Goal: Find contact information: Find contact information

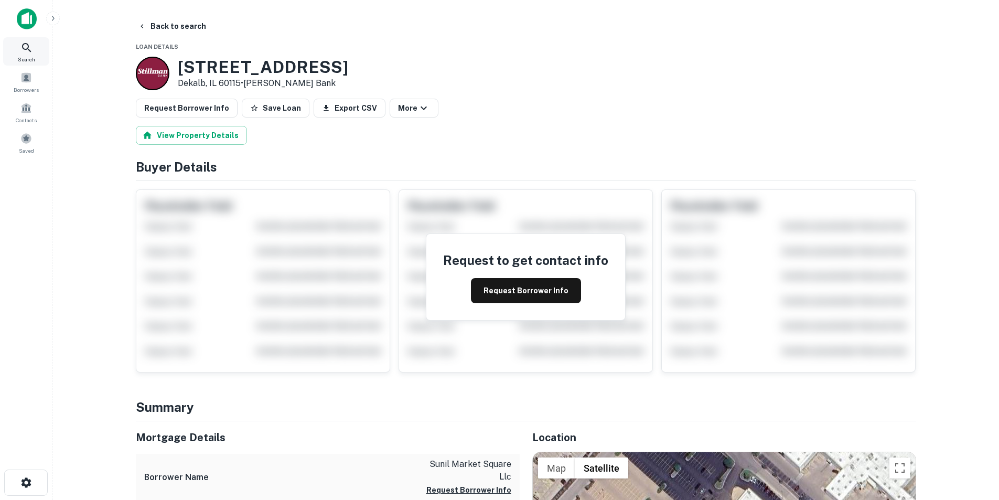
click at [34, 47] on div "Search" at bounding box center [26, 51] width 46 height 28
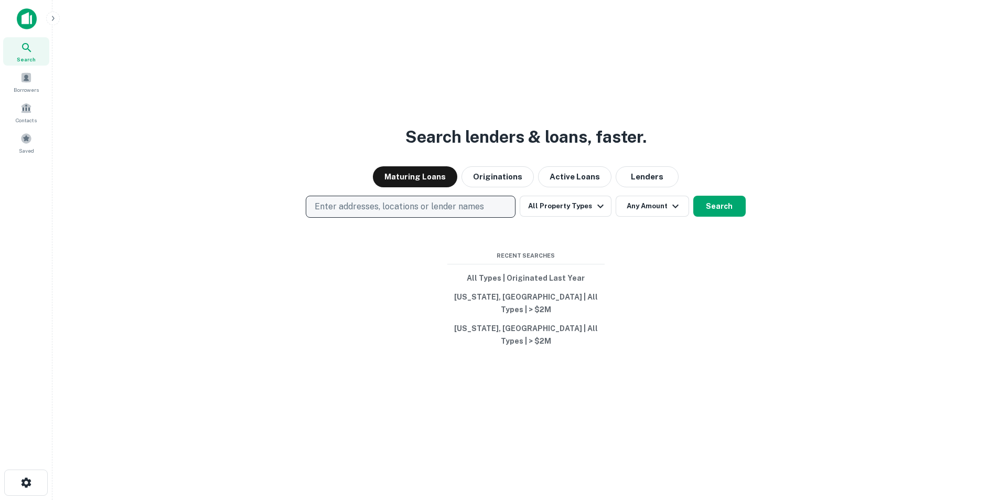
click at [428, 213] on p "Enter addresses, locations or lender names" at bounding box center [399, 206] width 169 height 13
type input "**********"
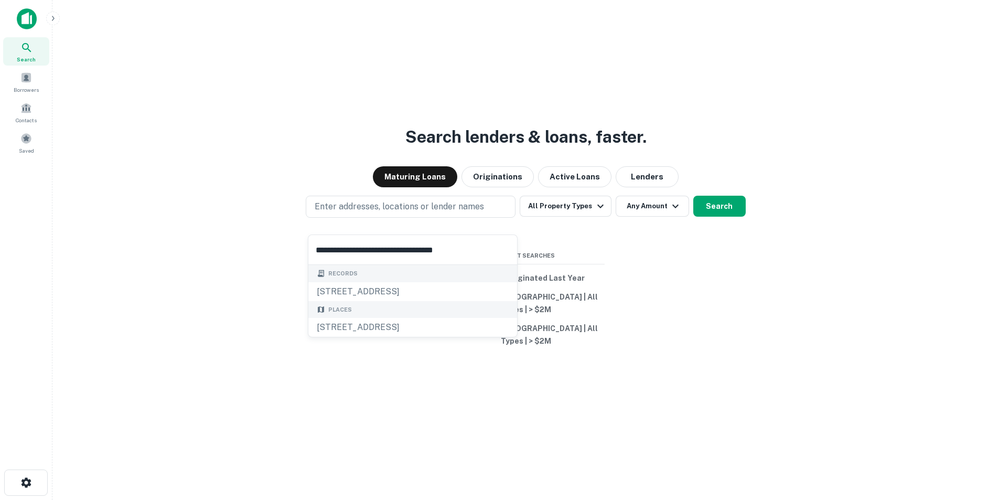
click at [393, 251] on input "**********" at bounding box center [412, 249] width 209 height 29
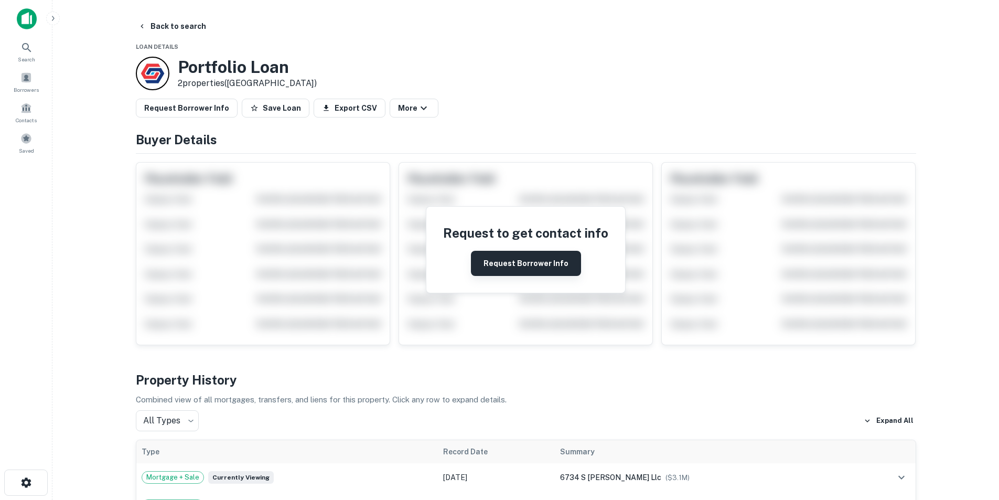
click at [529, 255] on button "Request Borrower Info" at bounding box center [526, 263] width 110 height 25
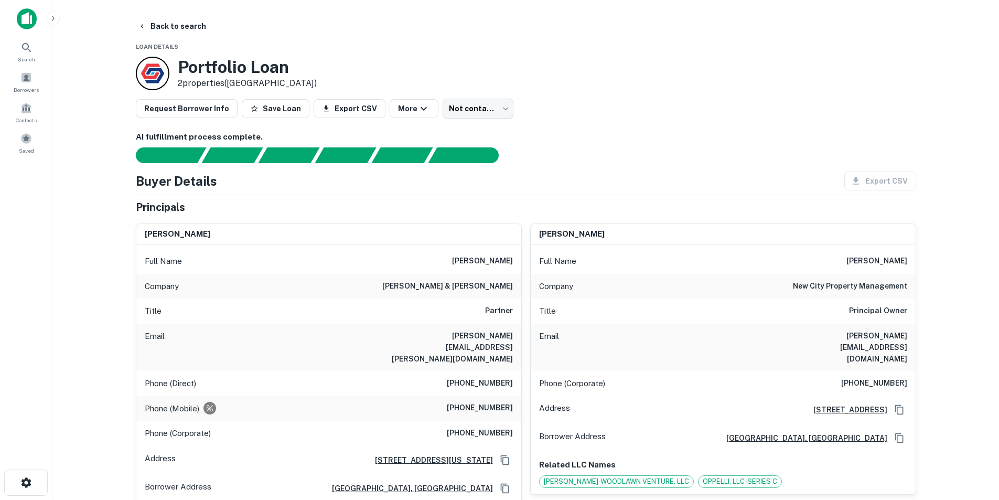
click at [869, 266] on h6 "jimmy oppenheimer" at bounding box center [876, 261] width 61 height 13
click at [859, 252] on div "Full Name jimmy oppenheimer" at bounding box center [723, 261] width 385 height 25
copy h6 "jimmy oppenheimer"
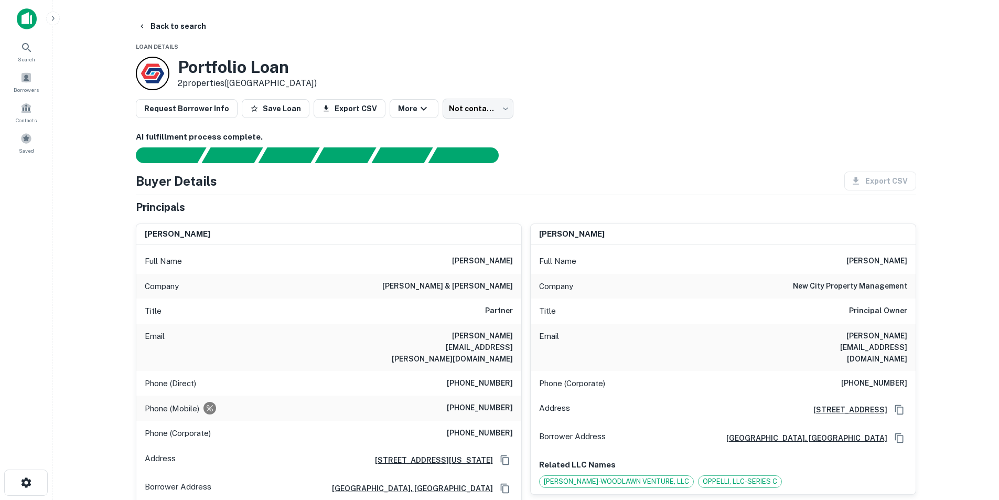
click at [874, 294] on div "Company new city property management" at bounding box center [723, 286] width 385 height 25
click at [864, 285] on h6 "new city property management" at bounding box center [850, 286] width 114 height 13
click at [863, 285] on h6 "new city property management" at bounding box center [850, 286] width 114 height 13
click at [864, 285] on h6 "new city property management" at bounding box center [850, 286] width 114 height 13
copy h6 "new city property management"
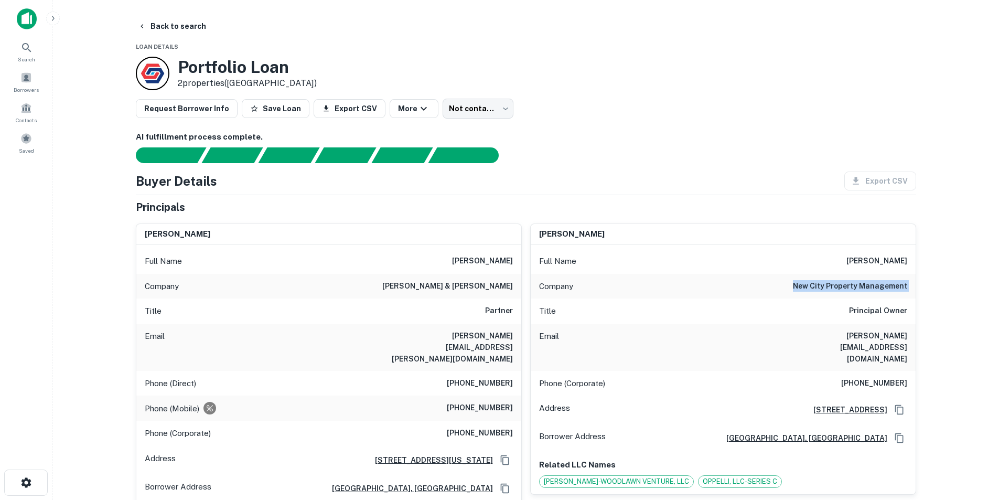
copy h6 "new city property management"
click at [860, 329] on div "Email jimmy@newcitypropmngt.com" at bounding box center [723, 346] width 385 height 47
click at [858, 336] on h6 "jimmy@newcitypropmngt.com" at bounding box center [844, 347] width 126 height 35
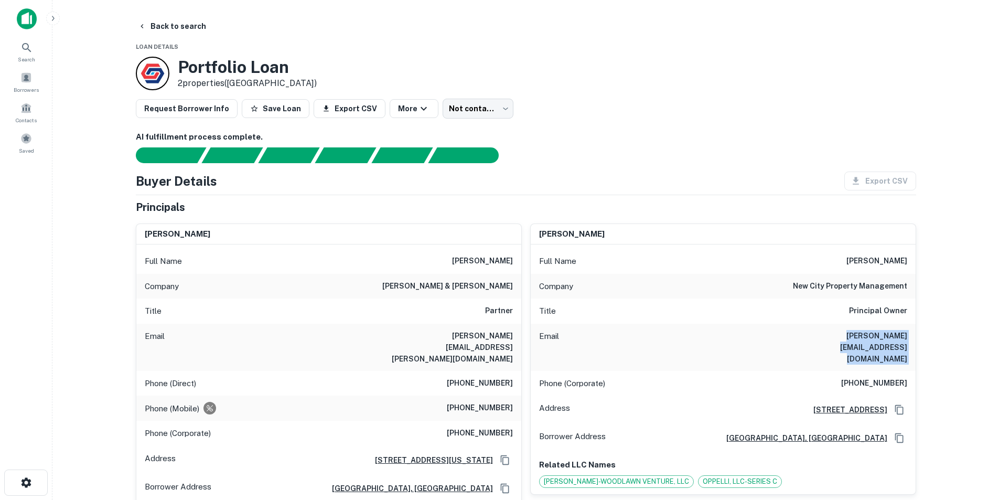
click at [858, 336] on h6 "jimmy@newcitypropmngt.com" at bounding box center [844, 347] width 126 height 35
copy h6 "jimmy@newcitypropmngt.com"
click at [29, 47] on icon at bounding box center [26, 47] width 13 height 13
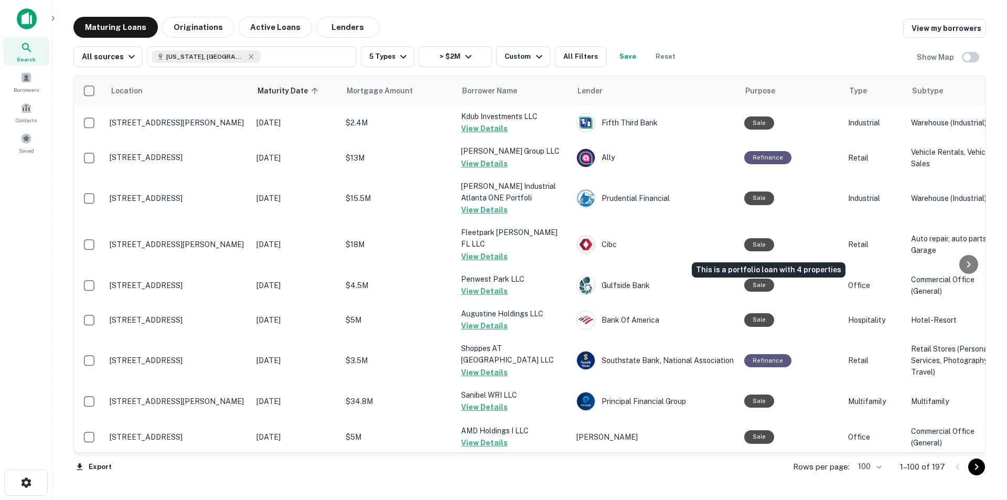
scroll to position [2560, 0]
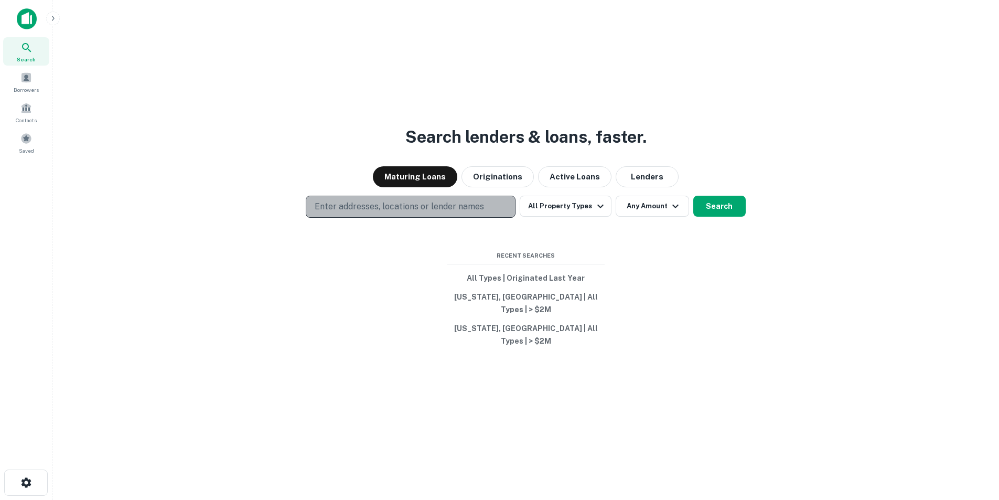
click at [377, 213] on p "Enter addresses, locations or lender names" at bounding box center [399, 206] width 169 height 13
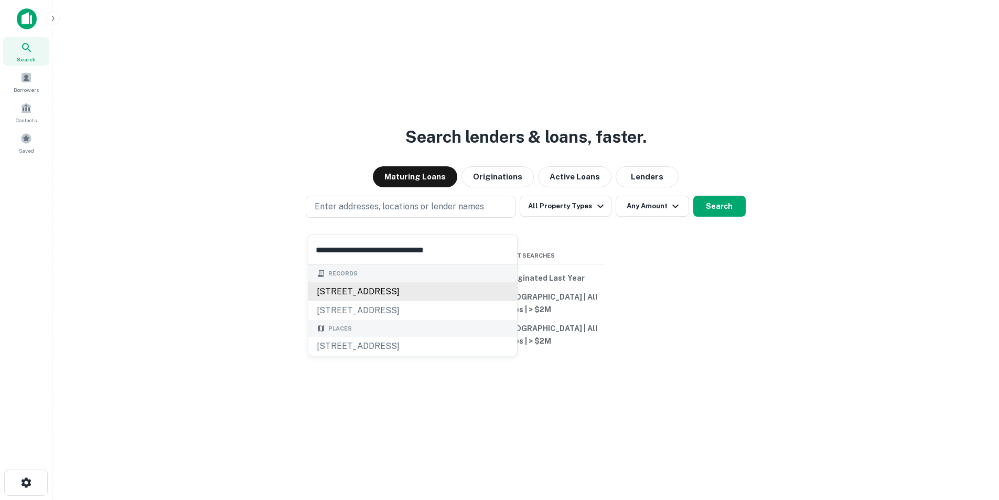
click at [374, 284] on div "[STREET_ADDRESS]" at bounding box center [412, 291] width 209 height 19
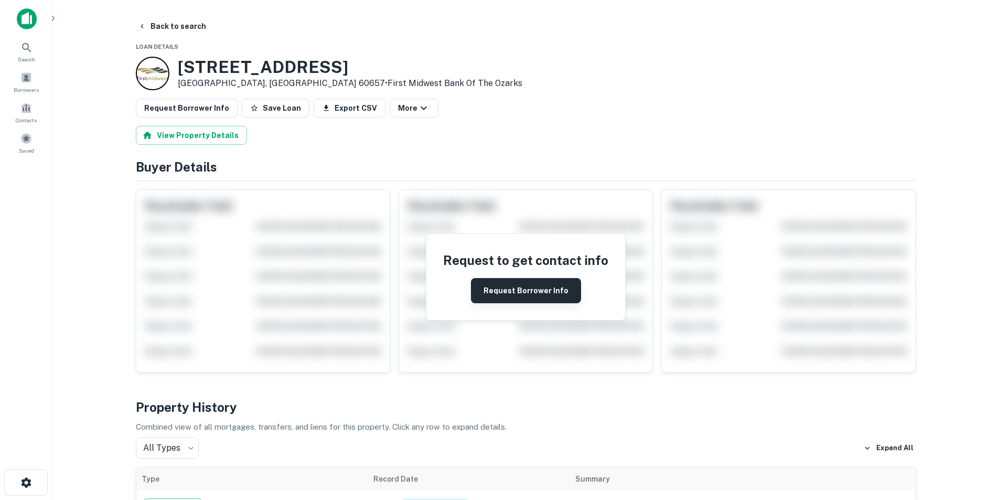
click at [501, 292] on button "Request Borrower Info" at bounding box center [526, 290] width 110 height 25
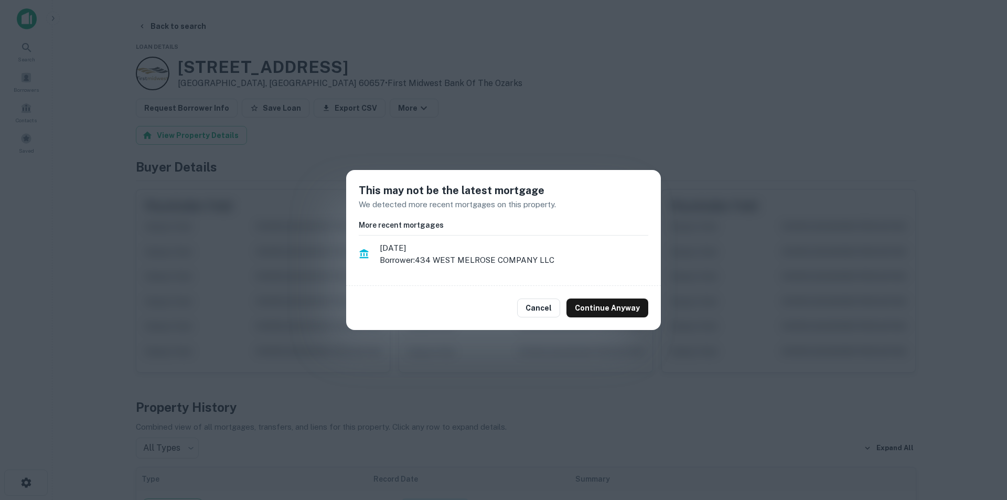
click at [609, 297] on div "Cancel Continue Anyway" at bounding box center [503, 308] width 315 height 44
click at [609, 302] on button "Continue Anyway" at bounding box center [607, 307] width 82 height 19
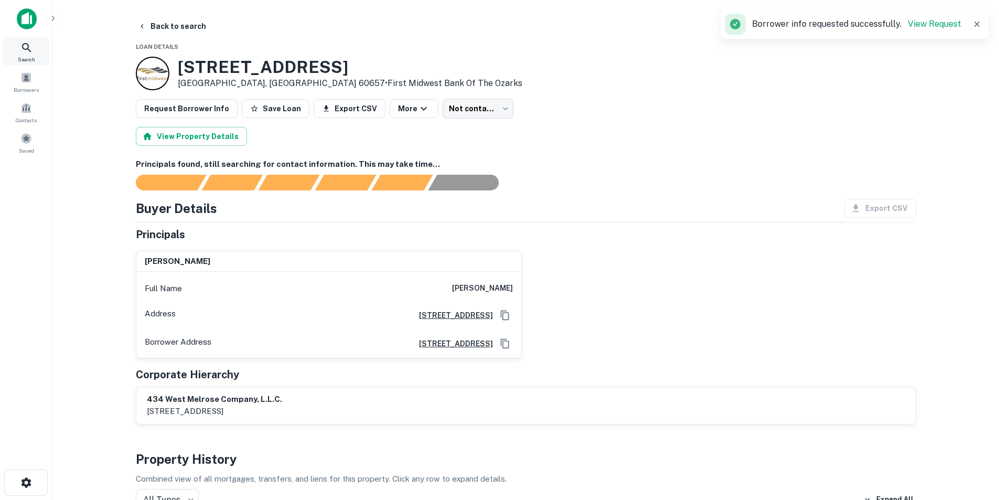
click at [23, 48] on icon at bounding box center [26, 47] width 9 height 9
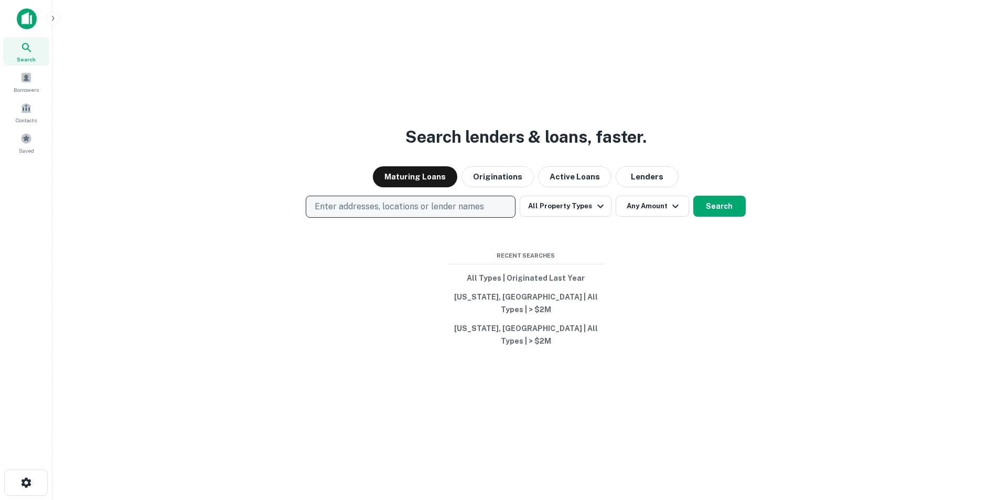
click at [354, 213] on p "Enter addresses, locations or lender names" at bounding box center [399, 206] width 169 height 13
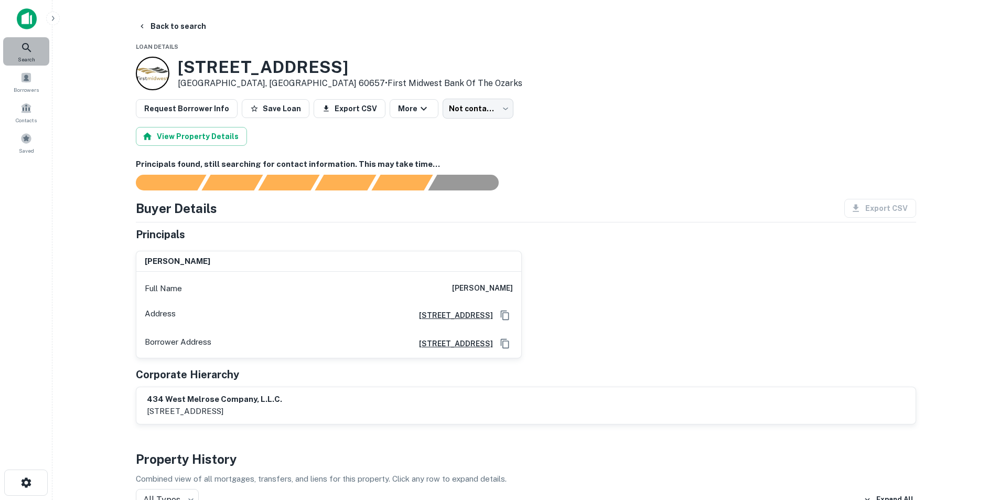
click at [29, 49] on icon at bounding box center [26, 47] width 13 height 13
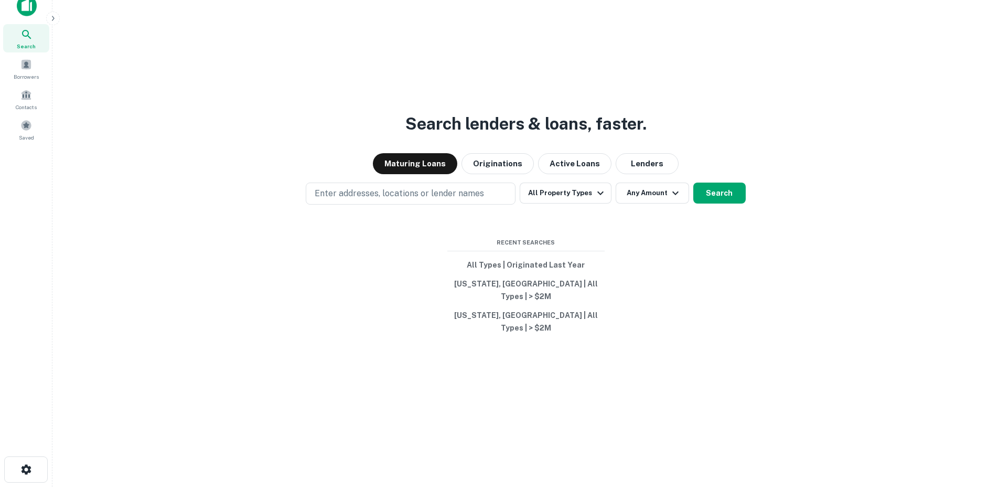
scroll to position [17, 0]
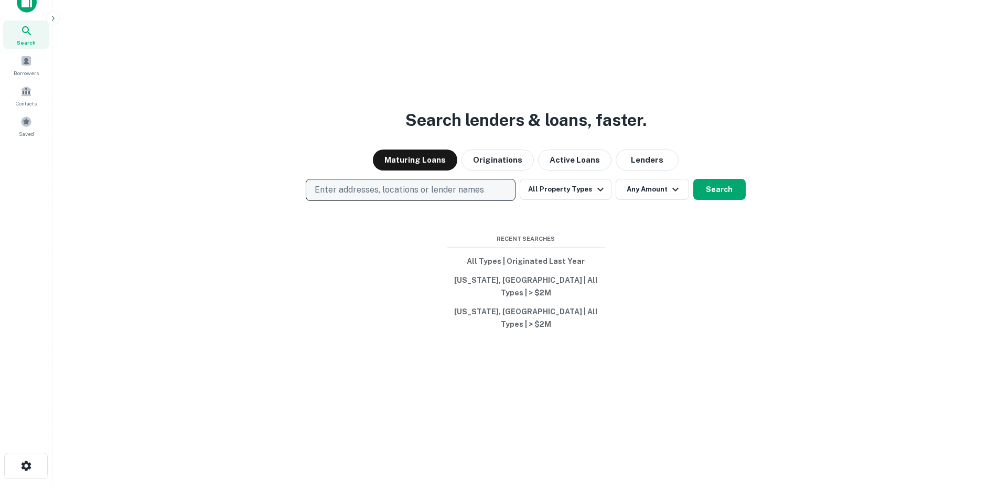
click at [438, 196] on p "Enter addresses, locations or lender names" at bounding box center [399, 190] width 169 height 13
type input "**********"
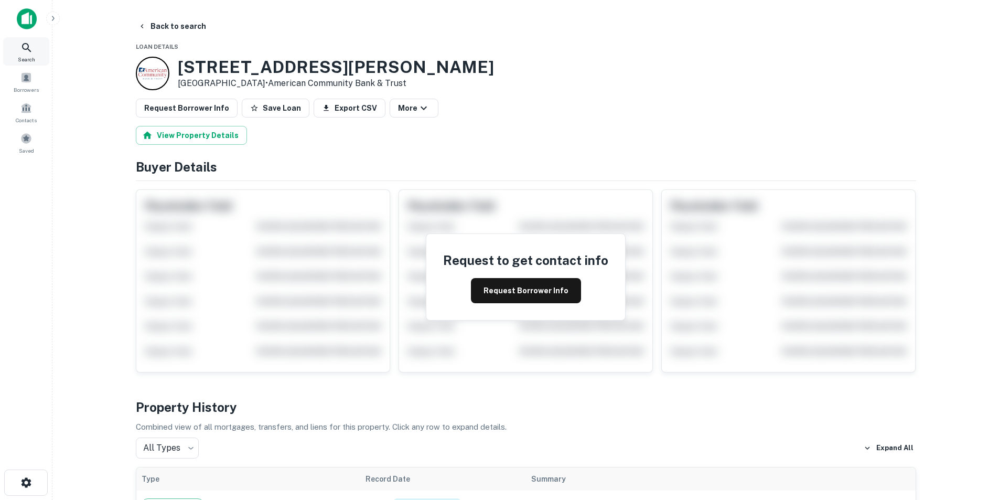
click at [38, 45] on div "Search" at bounding box center [26, 51] width 46 height 28
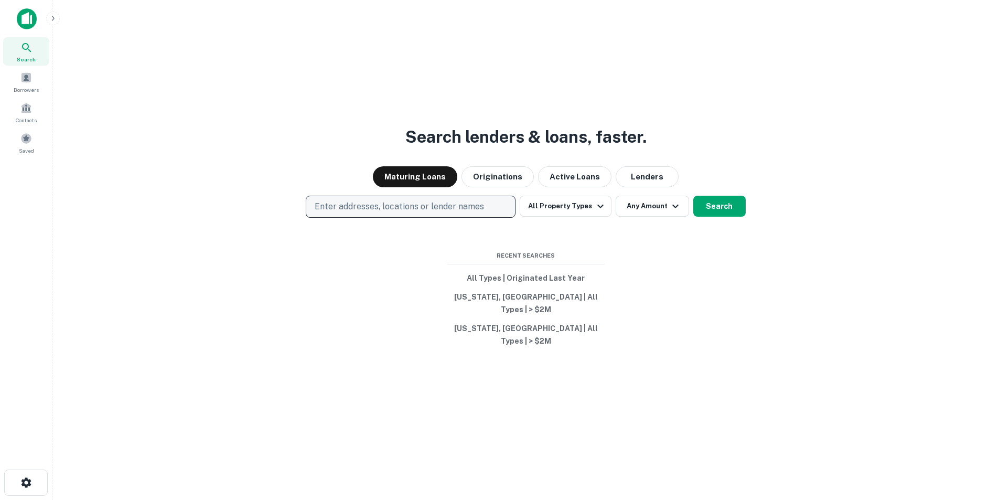
click at [440, 213] on p "Enter addresses, locations or lender names" at bounding box center [399, 206] width 169 height 13
type input "**********"
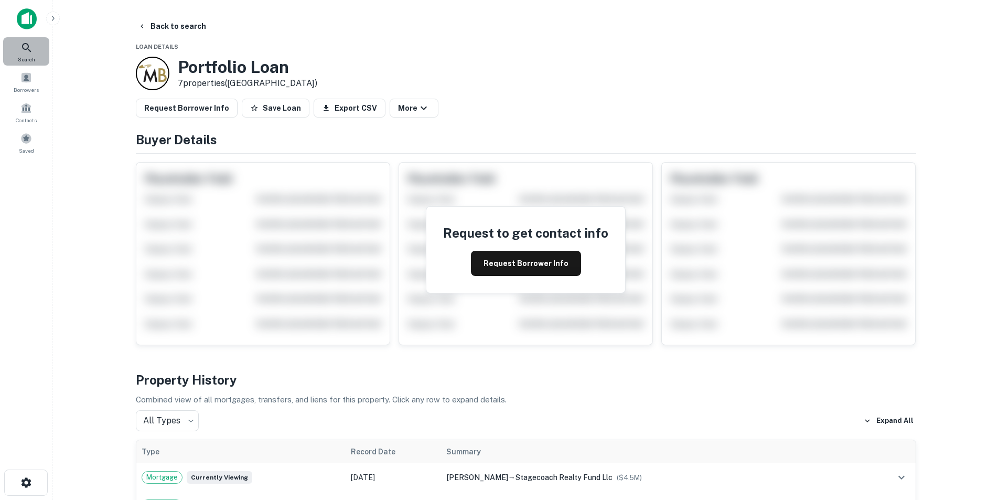
click at [34, 52] on div "Search" at bounding box center [26, 51] width 46 height 28
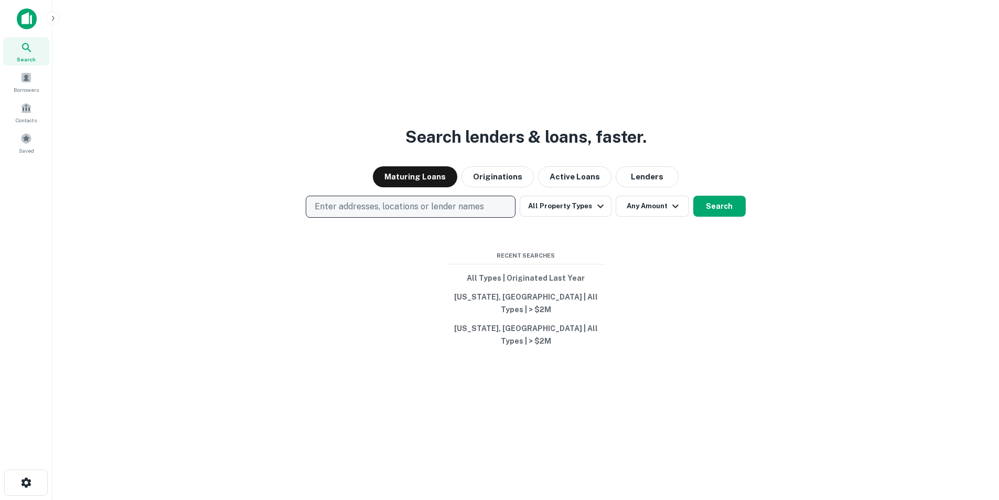
click at [433, 213] on p "Enter addresses, locations or lender names" at bounding box center [399, 206] width 169 height 13
type input "**********"
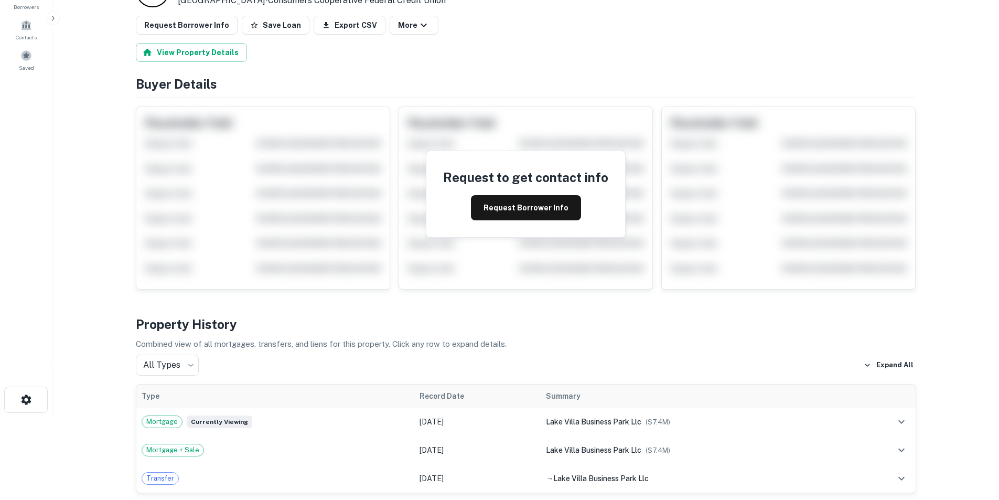
scroll to position [52, 0]
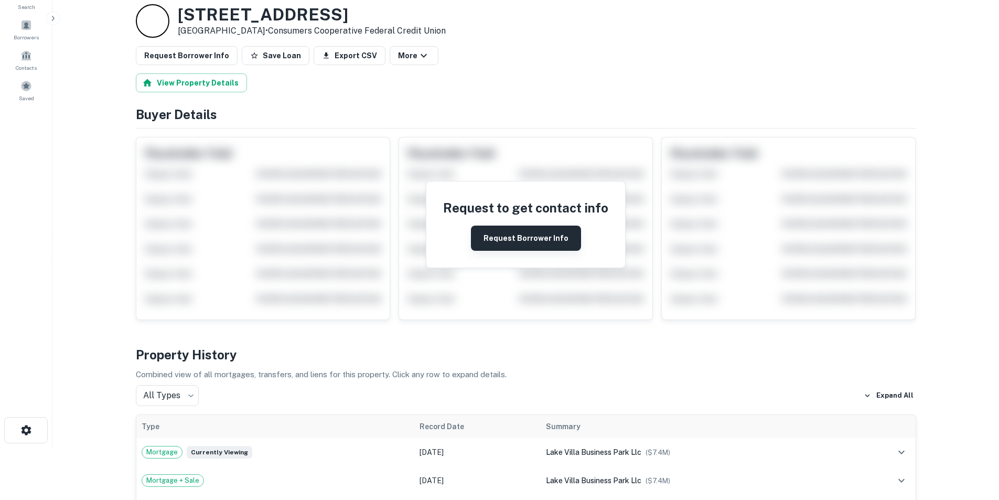
drag, startPoint x: 519, startPoint y: 241, endPoint x: 525, endPoint y: 241, distance: 6.8
click at [519, 241] on button "Request Borrower Info" at bounding box center [526, 237] width 110 height 25
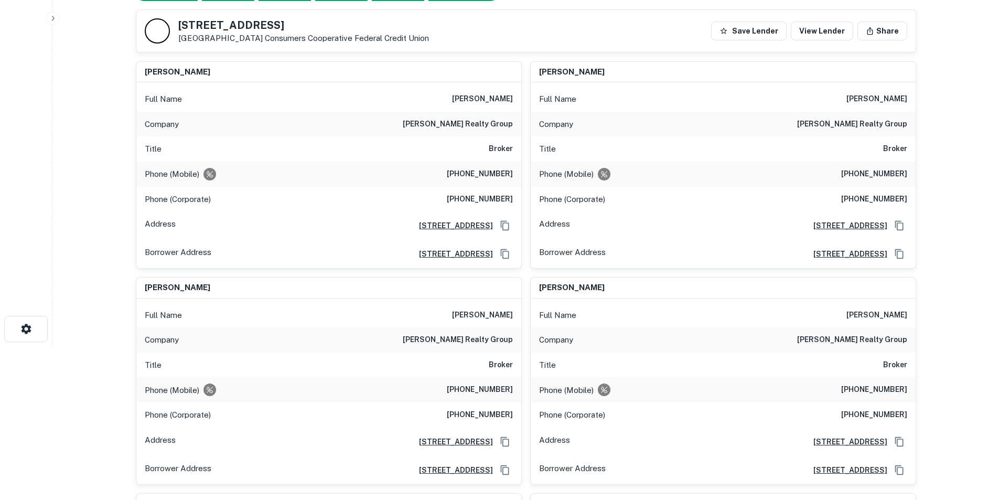
scroll to position [0, 0]
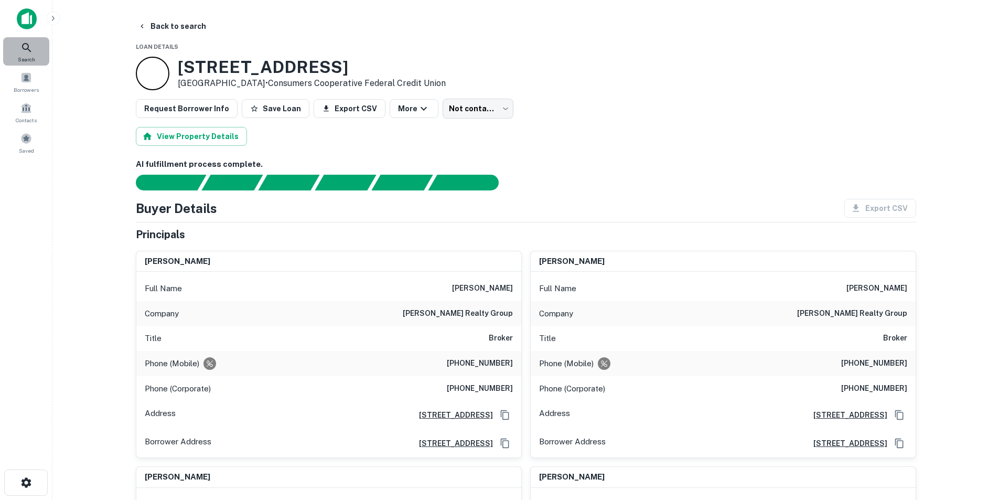
click at [28, 48] on icon at bounding box center [26, 47] width 9 height 9
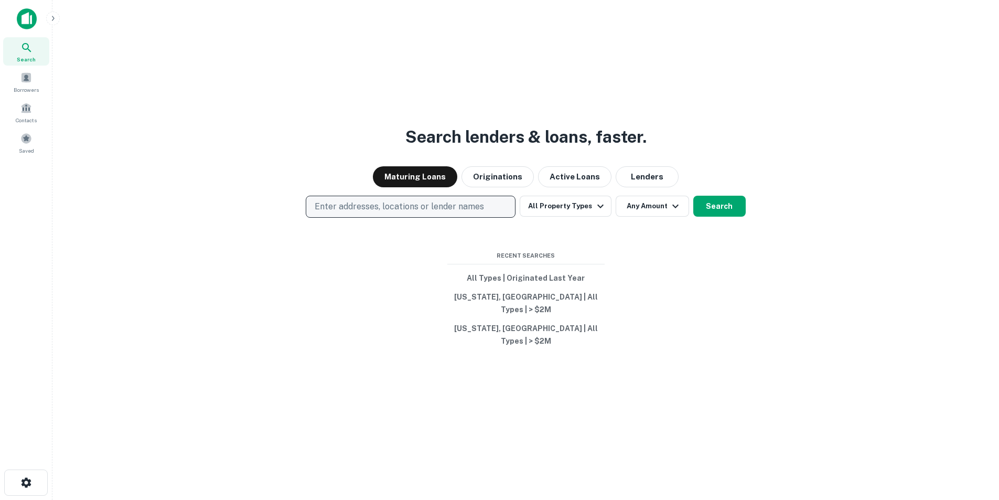
click at [493, 212] on button "Enter addresses, locations or lender names" at bounding box center [411, 207] width 210 height 22
type input "**********"
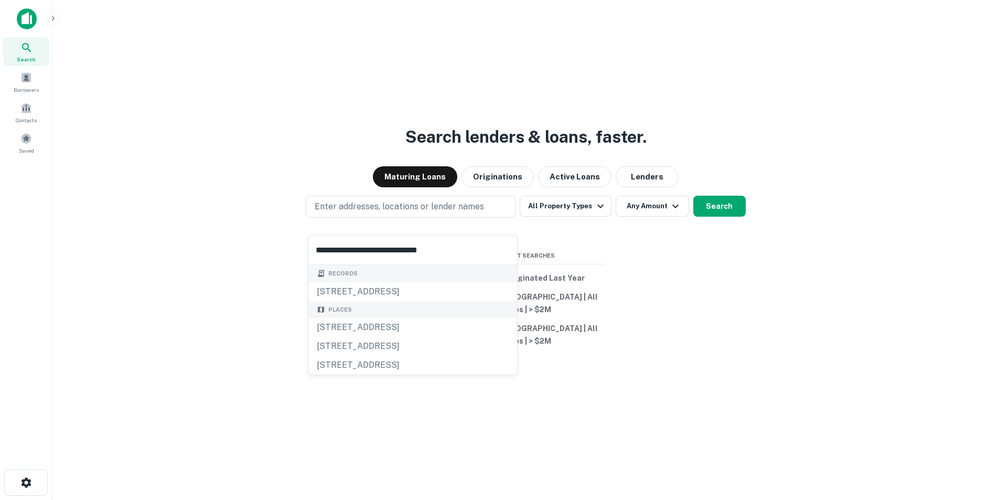
drag, startPoint x: 451, startPoint y: 286, endPoint x: 451, endPoint y: 279, distance: 7.3
click at [451, 284] on div "[STREET_ADDRESS]" at bounding box center [412, 291] width 209 height 19
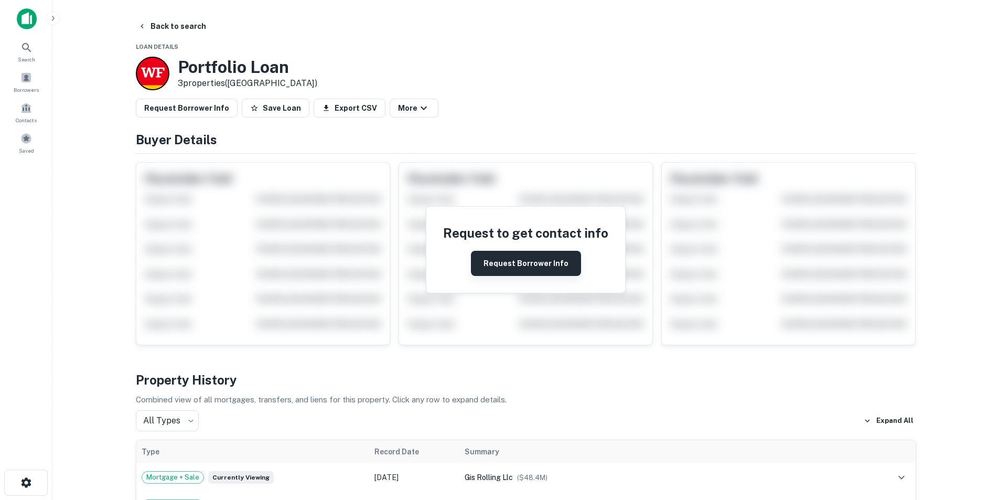
click at [535, 256] on button "Request Borrower Info" at bounding box center [526, 263] width 110 height 25
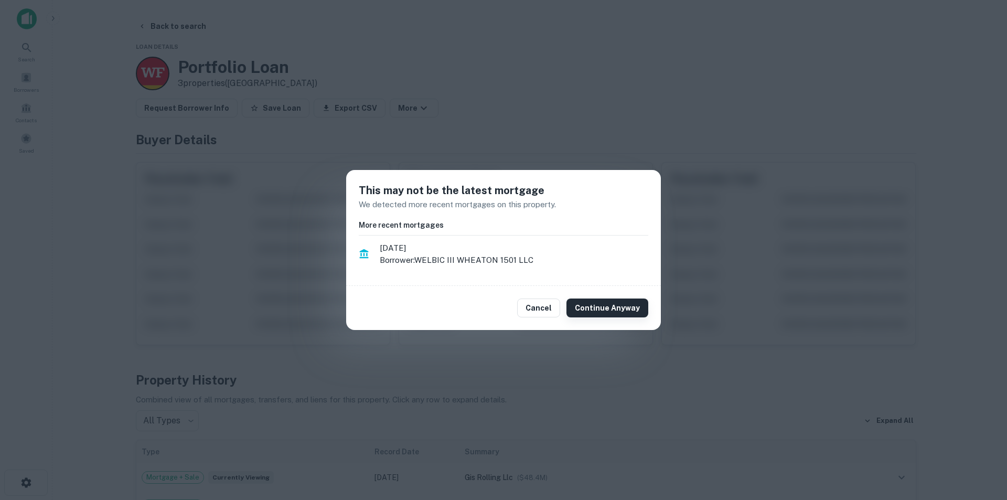
click at [621, 310] on button "Continue Anyway" at bounding box center [607, 307] width 82 height 19
